Goal: Use online tool/utility

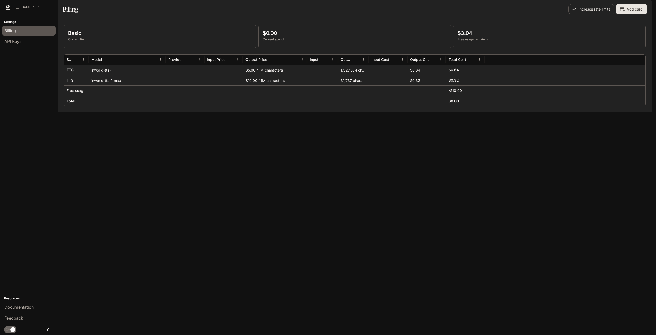
click at [349, 6] on img "button" at bounding box center [644, 7] width 7 height 7
click at [32, 5] on div at bounding box center [328, 167] width 656 height 335
click at [28, 8] on p "Default" at bounding box center [27, 7] width 13 height 4
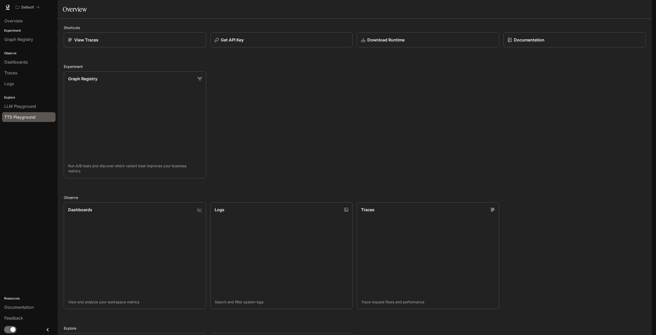
click at [18, 114] on span "TTS Playground" at bounding box center [19, 117] width 31 height 6
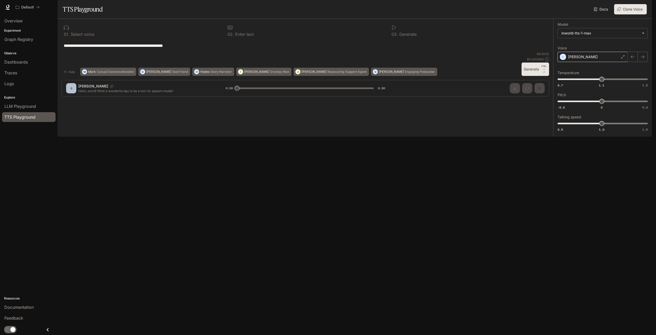
click at [349, 62] on div "[PERSON_NAME]" at bounding box center [592, 57] width 70 height 10
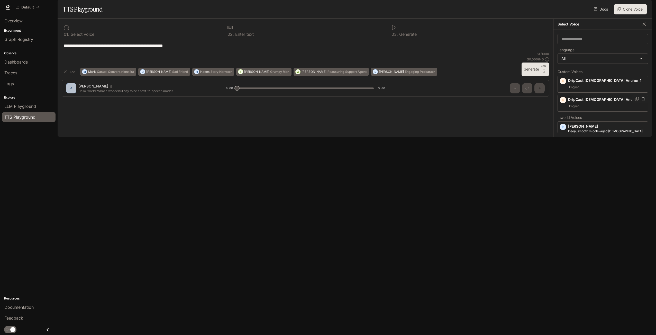
click at [349, 109] on div "English" at bounding box center [607, 106] width 78 height 6
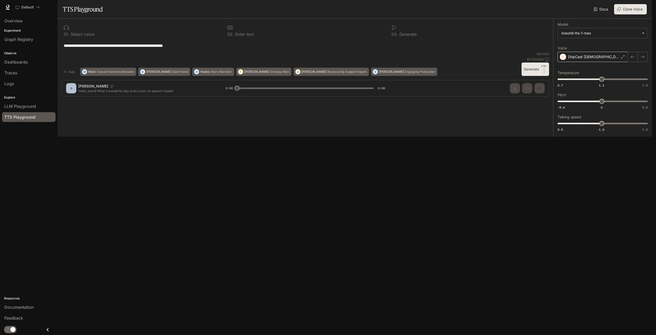
click at [349, 59] on p "DripCast [DEMOGRAPHIC_DATA] Anchor 1" at bounding box center [593, 56] width 51 height 5
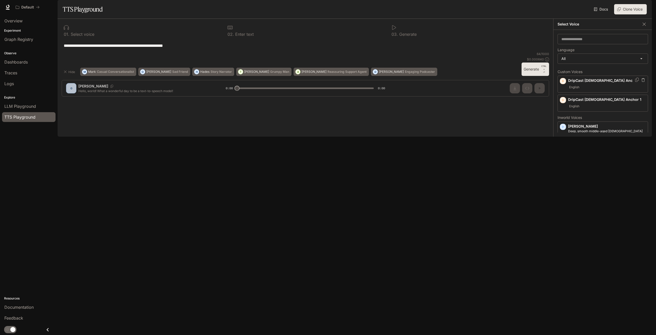
click at [349, 52] on div "**********" at bounding box center [305, 45] width 487 height 12
click at [349, 82] on icon "Copy Voice ID" at bounding box center [636, 80] width 5 height 4
click at [349, 44] on div "​" at bounding box center [602, 39] width 90 height 10
click at [349, 101] on icon "Copy Voice ID" at bounding box center [637, 99] width 4 height 4
click at [349, 82] on icon "Copy Voice ID" at bounding box center [636, 80] width 5 height 4
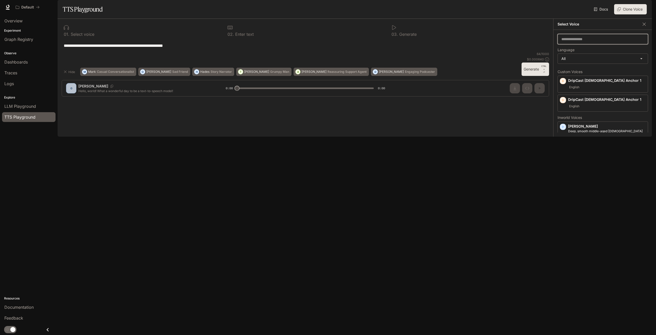
click at [349, 42] on input "text" at bounding box center [603, 38] width 90 height 5
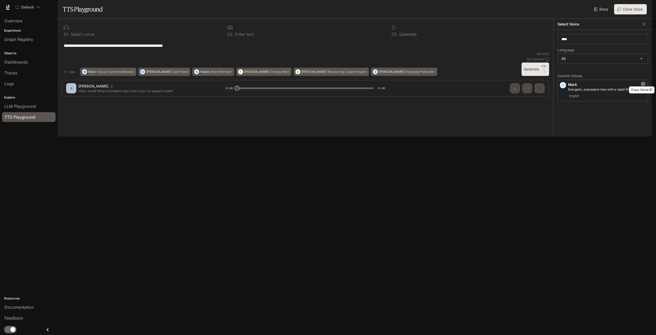
click at [349, 86] on icon "Copy Voice ID" at bounding box center [642, 84] width 5 height 4
click at [349, 42] on input "****" at bounding box center [603, 38] width 90 height 5
type input "***"
click at [349, 86] on icon "Copy Voice ID" at bounding box center [643, 84] width 4 height 4
